Goal: Go to known website: Go to known website

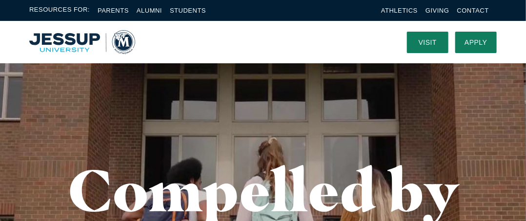
click at [79, 35] on img "Home" at bounding box center [82, 42] width 106 height 24
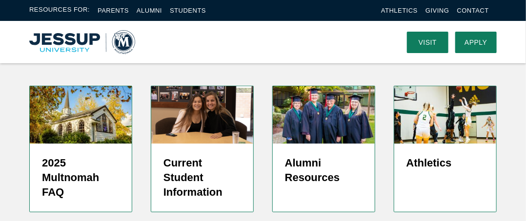
scroll to position [2669, 0]
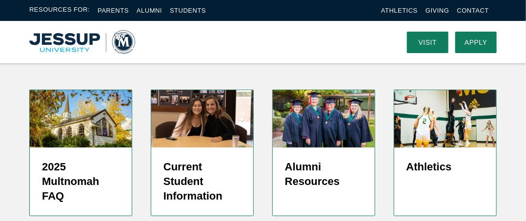
click at [123, 32] on img "Home" at bounding box center [82, 42] width 106 height 24
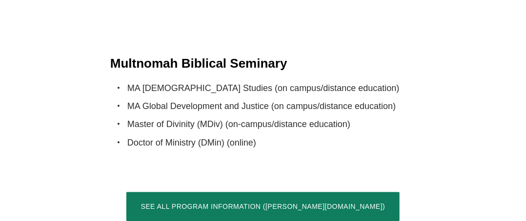
scroll to position [2188, 0]
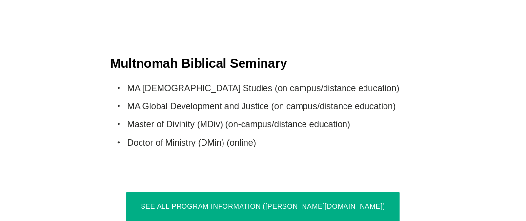
click at [269, 192] on link "See All Program Information ([PERSON_NAME][DOMAIN_NAME])" at bounding box center [262, 206] width 273 height 29
